Goal: Book appointment/travel/reservation

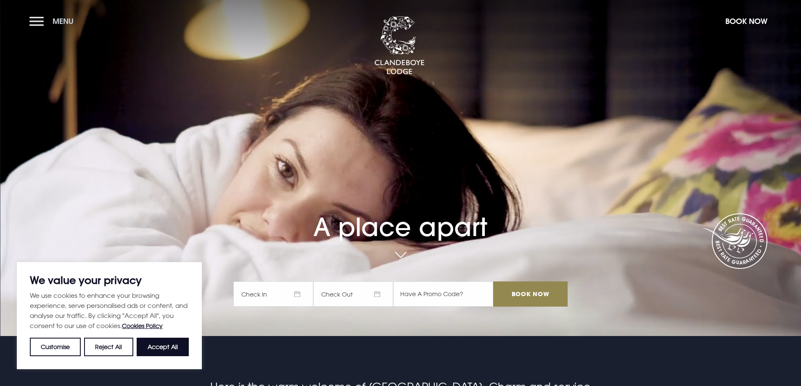
click at [41, 23] on button "Menu" at bounding box center [53, 21] width 48 height 18
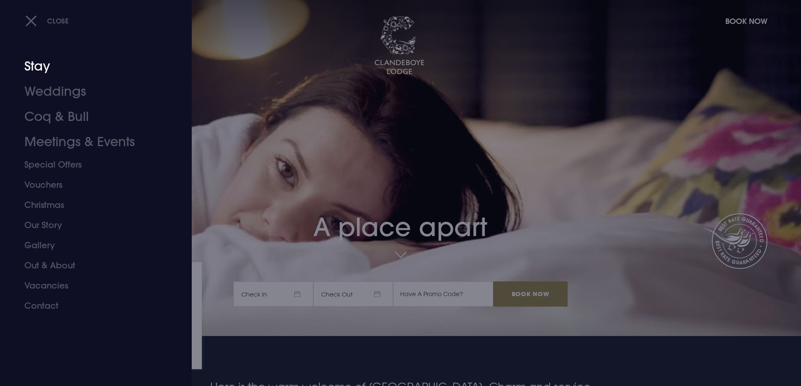
click at [34, 63] on link "Stay" at bounding box center [90, 66] width 133 height 25
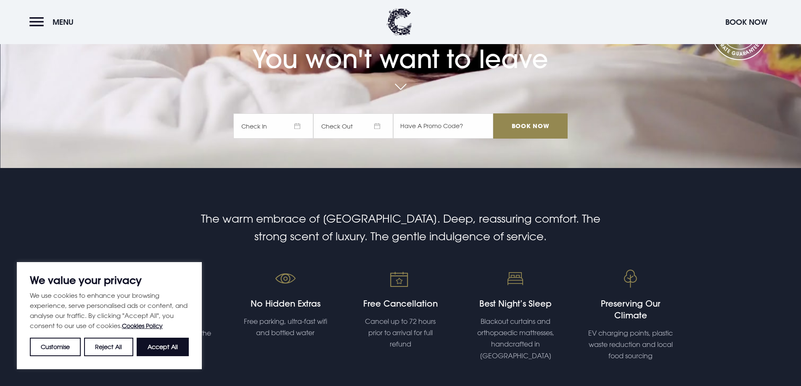
scroll to position [252, 0]
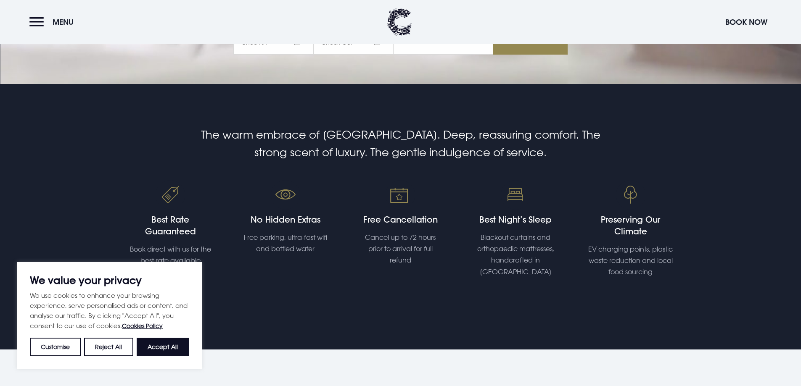
click at [178, 362] on div "We value your privacy We use cookies to enhance your browsing experience, serve…" at bounding box center [109, 315] width 185 height 107
click at [108, 344] on button "Reject All" at bounding box center [108, 347] width 49 height 18
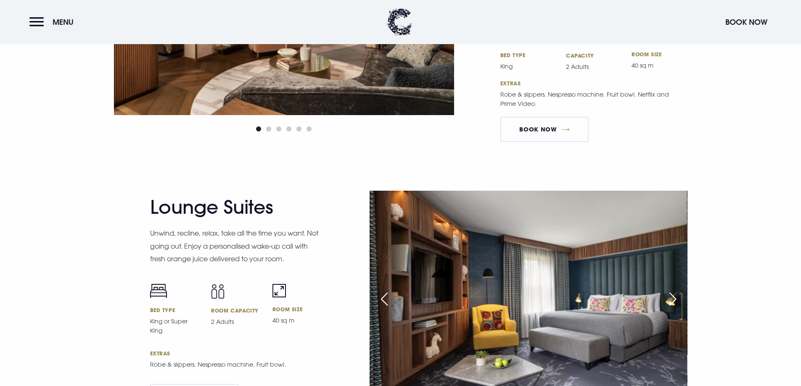
scroll to position [1513, 0]
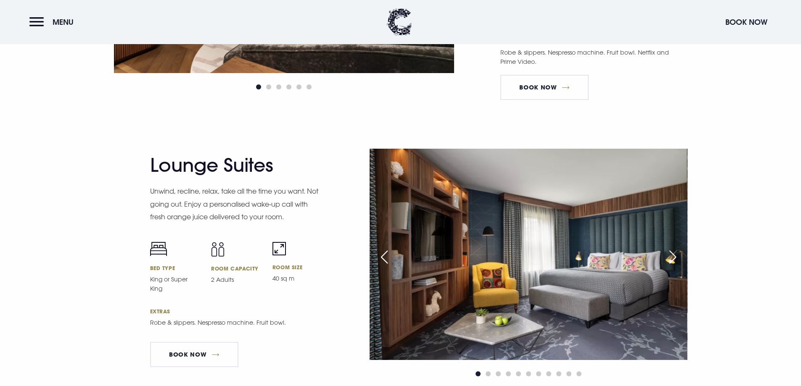
click at [680, 253] on div "Next slide" at bounding box center [672, 257] width 21 height 18
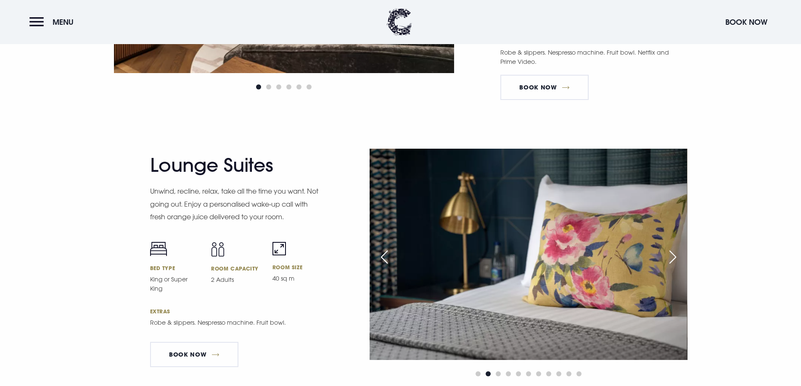
click at [680, 253] on div "Next slide" at bounding box center [672, 257] width 21 height 18
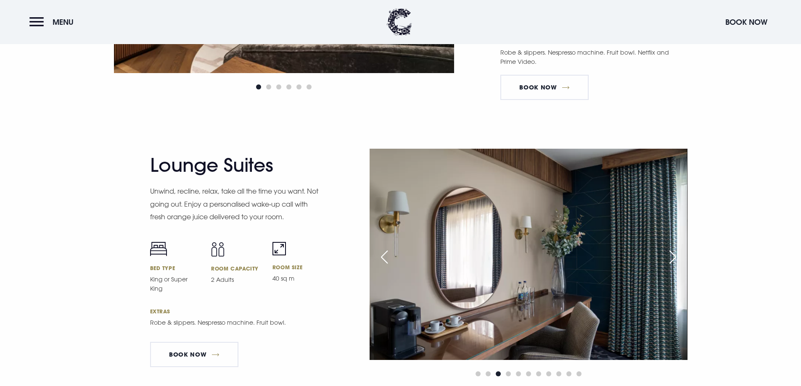
click at [680, 253] on div "Next slide" at bounding box center [672, 257] width 21 height 18
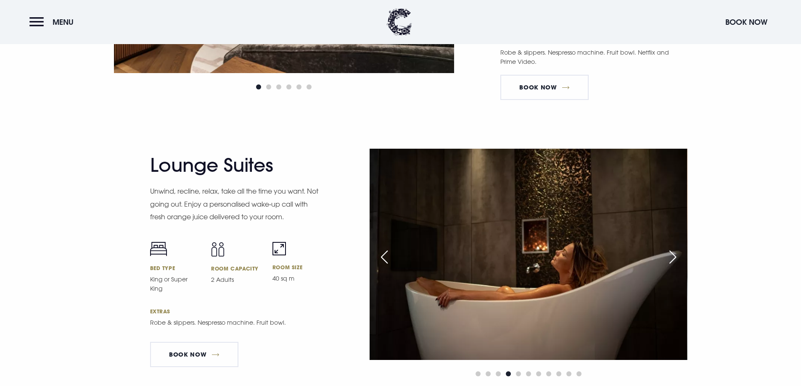
click at [680, 253] on div "Next slide" at bounding box center [672, 257] width 21 height 18
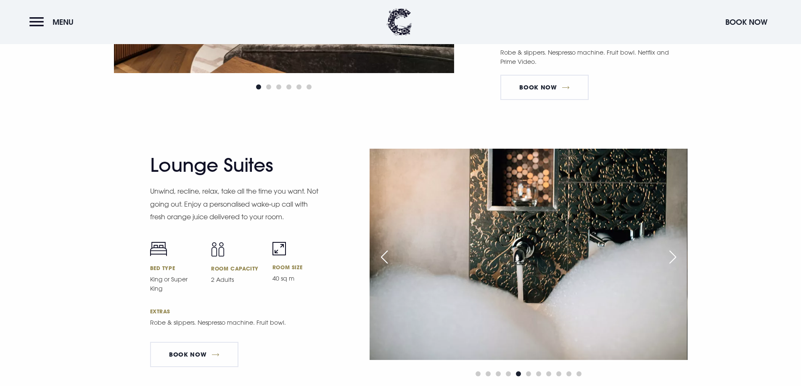
click at [680, 253] on div "Next slide" at bounding box center [672, 257] width 21 height 18
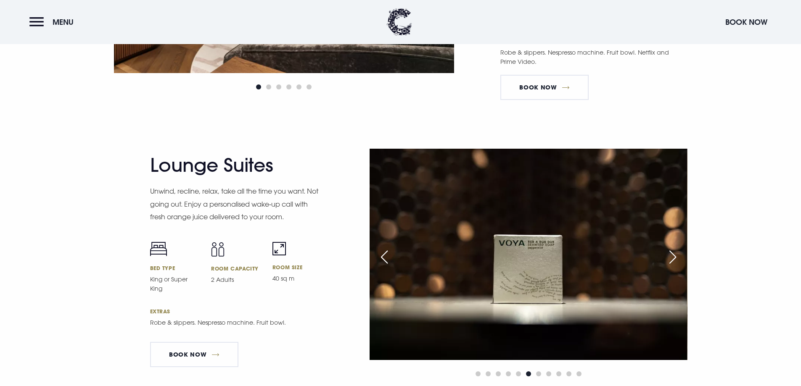
click at [680, 253] on div "Next slide" at bounding box center [672, 257] width 21 height 18
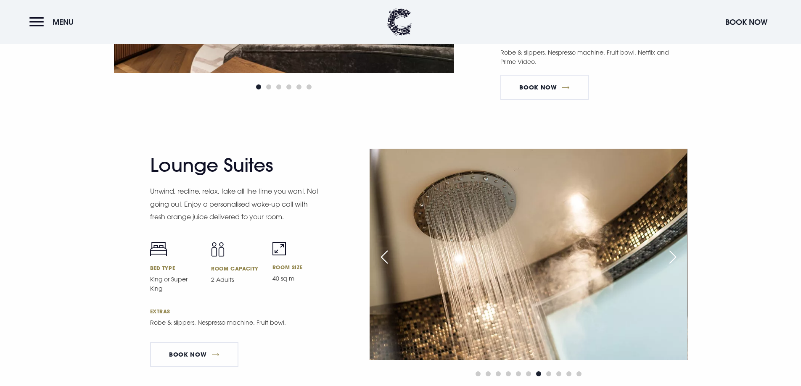
click at [680, 253] on div "Next slide" at bounding box center [672, 257] width 21 height 18
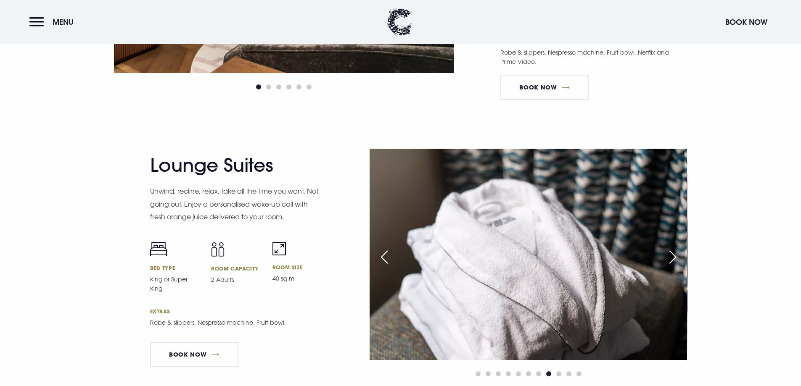
click at [680, 253] on div "Next slide" at bounding box center [672, 257] width 21 height 18
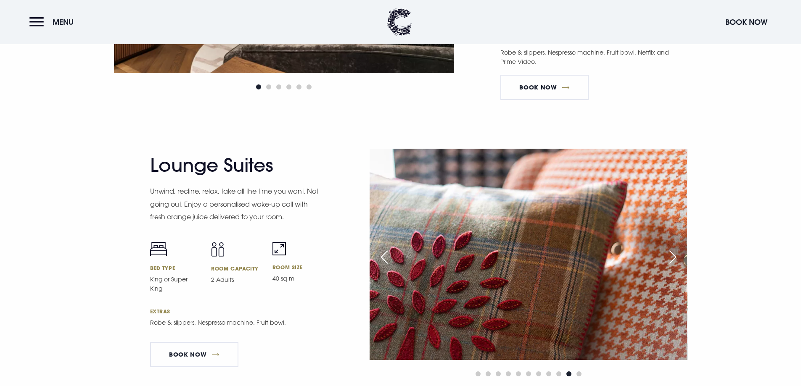
click at [680, 253] on div "Next slide" at bounding box center [672, 257] width 21 height 18
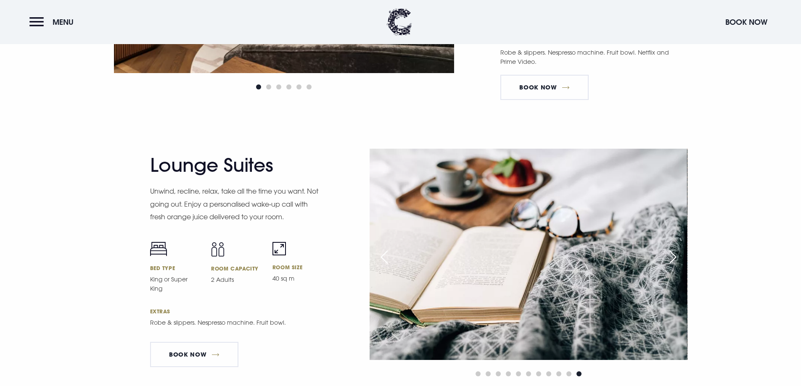
click at [680, 253] on div "Next slide" at bounding box center [672, 257] width 21 height 18
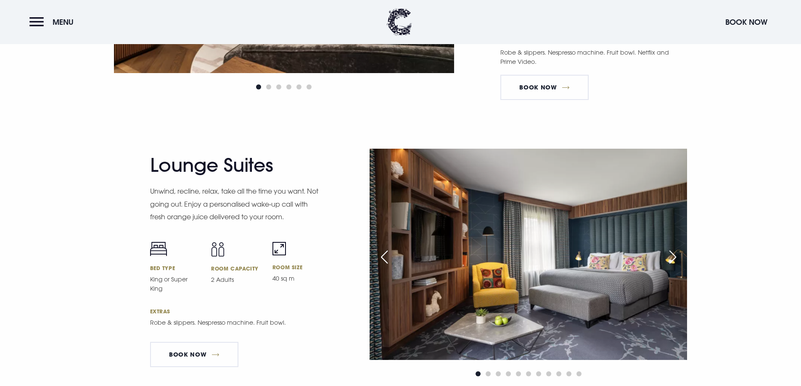
click at [680, 253] on div "Next slide" at bounding box center [672, 257] width 21 height 18
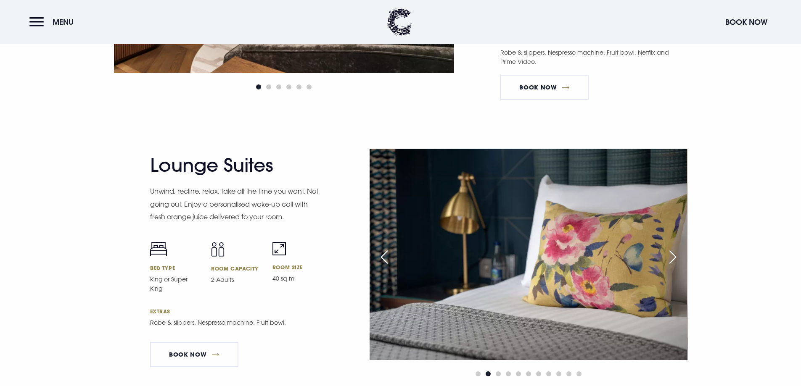
click at [680, 253] on div "Next slide" at bounding box center [672, 257] width 21 height 18
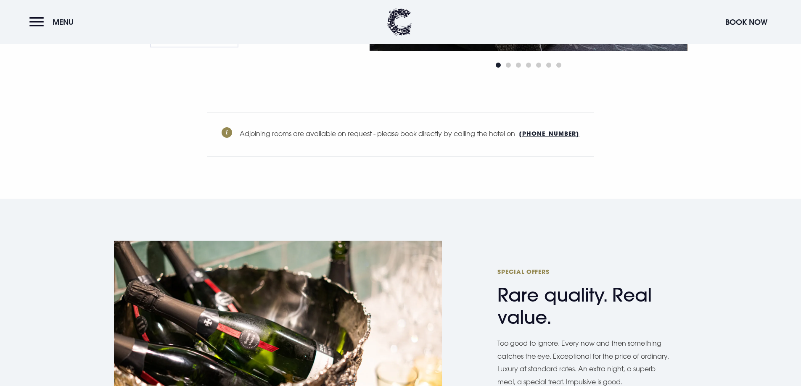
scroll to position [3110, 0]
